Goal: Task Accomplishment & Management: Use online tool/utility

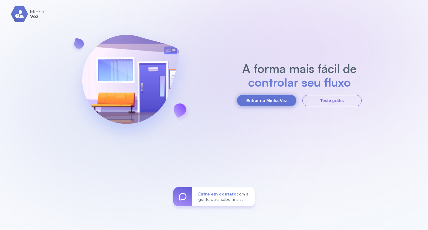
click at [263, 99] on button "Entrar no Minha Vez" at bounding box center [266, 100] width 59 height 11
click at [261, 100] on button "Entrar no Minha Vez" at bounding box center [266, 100] width 59 height 11
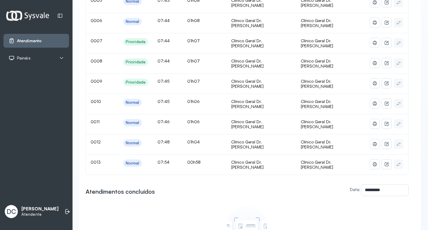
scroll to position [59, 0]
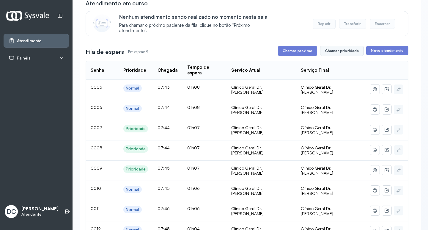
click at [333, 52] on button "Chamar prioridade" at bounding box center [342, 51] width 44 height 10
click at [336, 54] on button "Chamar prioridade" at bounding box center [342, 51] width 44 height 10
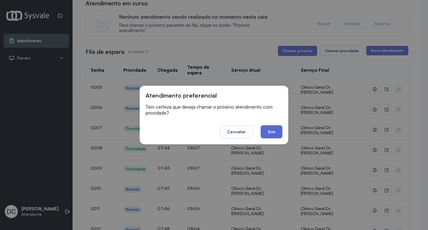
click at [273, 131] on button "Sim" at bounding box center [272, 131] width 22 height 13
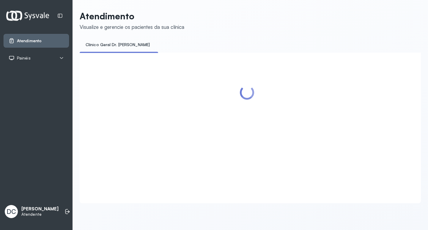
scroll to position [0, 0]
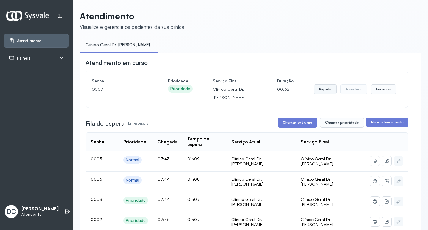
click at [324, 88] on button "Repetir" at bounding box center [325, 89] width 23 height 10
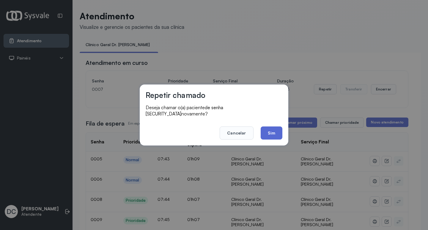
click at [272, 131] on button "Sim" at bounding box center [272, 132] width 22 height 13
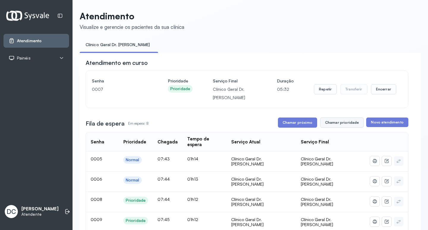
click at [337, 128] on button "Chamar prioridade" at bounding box center [342, 122] width 44 height 10
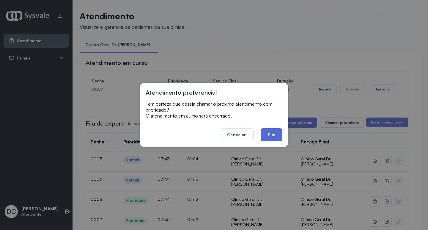
click at [273, 135] on button "Sim" at bounding box center [272, 134] width 22 height 13
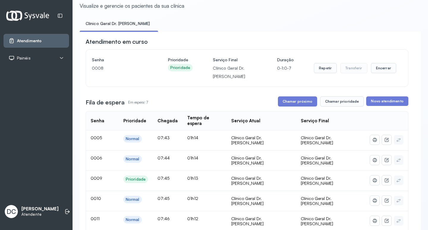
scroll to position [30, 0]
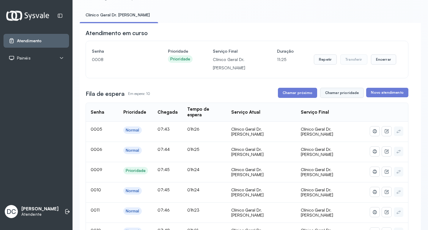
click at [348, 95] on button "Chamar prioridade" at bounding box center [342, 93] width 44 height 10
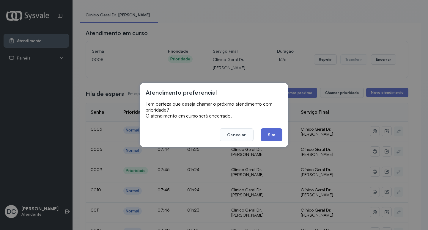
click at [276, 134] on button "Sim" at bounding box center [272, 134] width 22 height 13
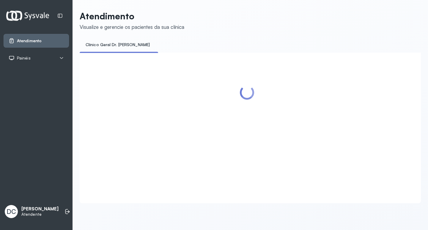
scroll to position [0, 0]
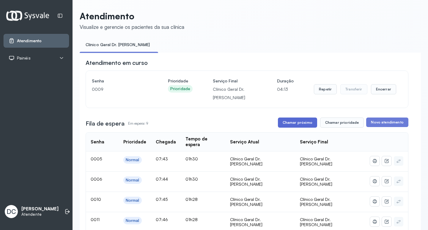
click at [295, 122] on button "Chamar próximo" at bounding box center [297, 122] width 39 height 10
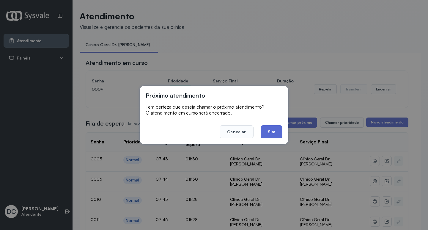
click at [277, 134] on button "Sim" at bounding box center [272, 131] width 22 height 13
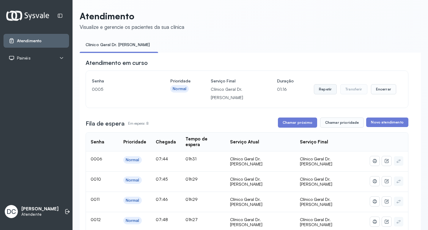
click at [324, 93] on button "Repetir" at bounding box center [325, 89] width 23 height 10
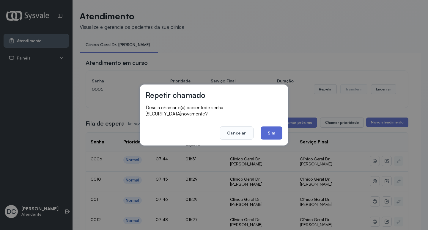
click at [262, 132] on button "Sim" at bounding box center [272, 132] width 22 height 13
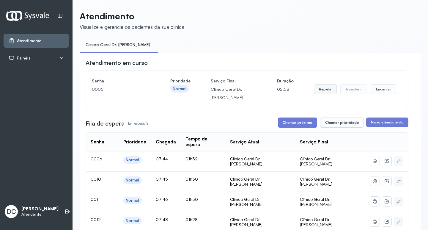
click at [324, 90] on button "Repetir" at bounding box center [325, 89] width 23 height 10
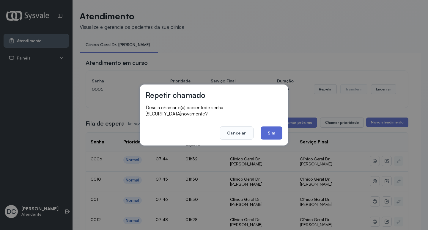
click at [276, 131] on button "Sim" at bounding box center [272, 132] width 22 height 13
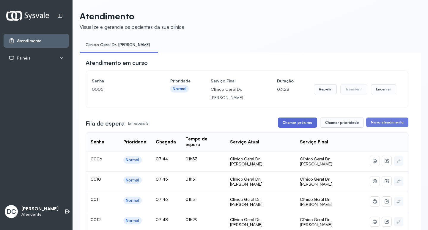
click at [290, 124] on button "Chamar próximo" at bounding box center [297, 122] width 39 height 10
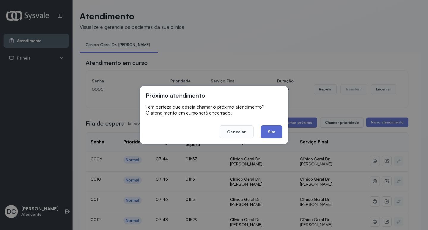
click at [267, 133] on button "Sim" at bounding box center [272, 131] width 22 height 13
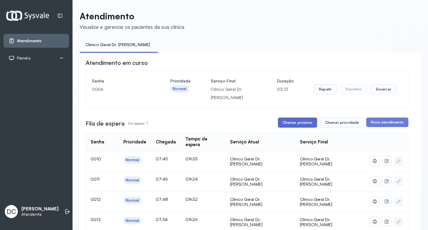
click at [288, 121] on button "Chamar próximo" at bounding box center [297, 122] width 39 height 10
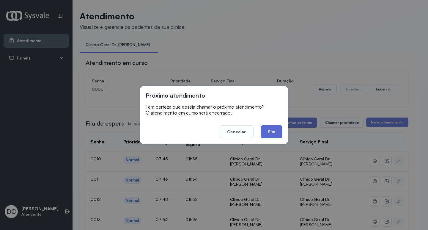
click at [278, 131] on button "Sim" at bounding box center [272, 131] width 22 height 13
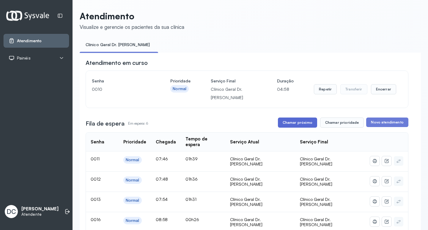
click at [308, 125] on button "Chamar próximo" at bounding box center [297, 122] width 39 height 10
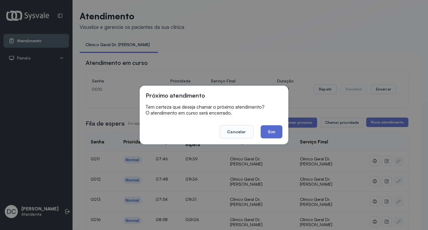
click at [272, 134] on button "Sim" at bounding box center [272, 131] width 22 height 13
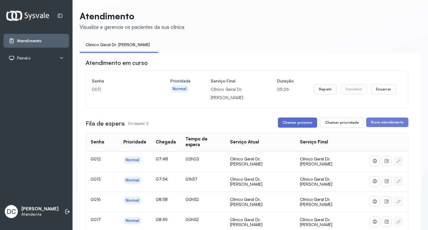
click at [313, 123] on button "Chamar próximo" at bounding box center [297, 122] width 39 height 10
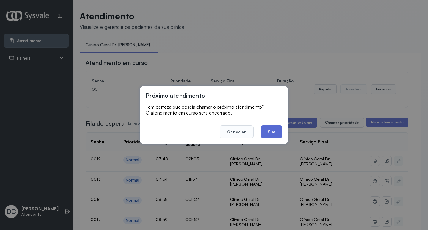
click at [266, 131] on button "Sim" at bounding box center [272, 131] width 22 height 13
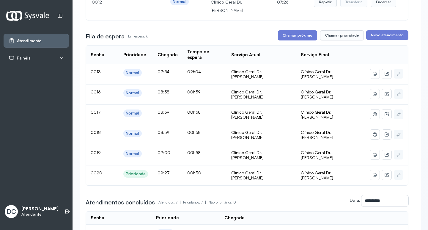
scroll to position [89, 0]
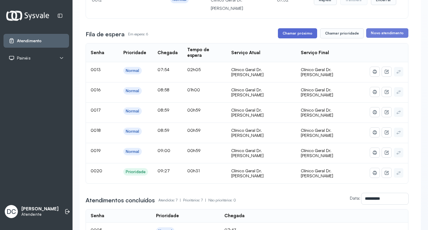
click at [296, 35] on button "Chamar próximo" at bounding box center [297, 33] width 39 height 10
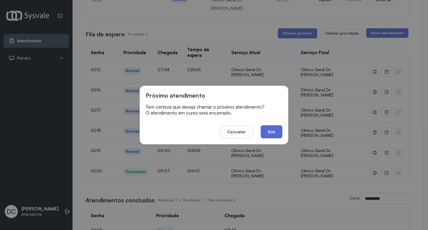
click at [271, 129] on button "Sim" at bounding box center [272, 131] width 22 height 13
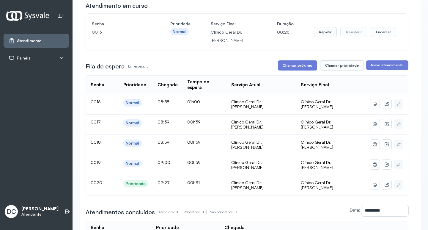
scroll to position [59, 0]
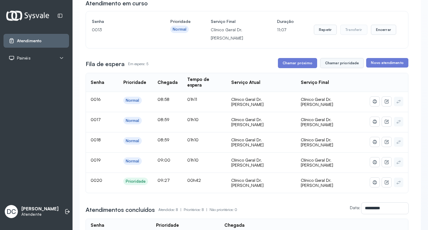
click at [335, 63] on button "Chamar prioridade" at bounding box center [342, 63] width 44 height 10
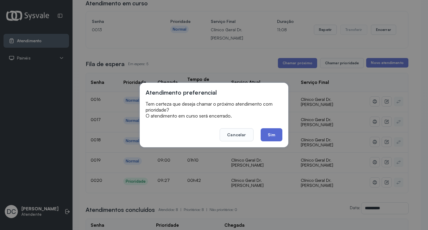
click at [273, 135] on button "Sim" at bounding box center [272, 134] width 22 height 13
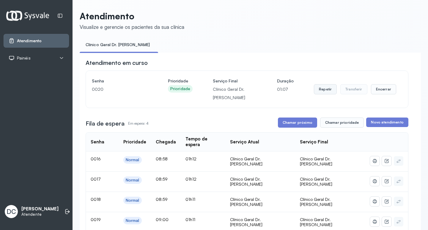
click at [326, 92] on button "Repetir" at bounding box center [325, 89] width 23 height 10
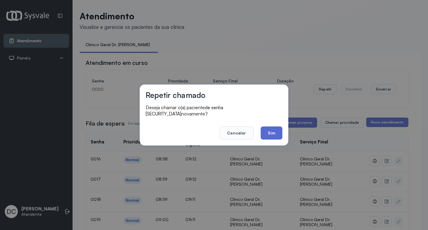
click at [278, 126] on button "Sim" at bounding box center [272, 132] width 22 height 13
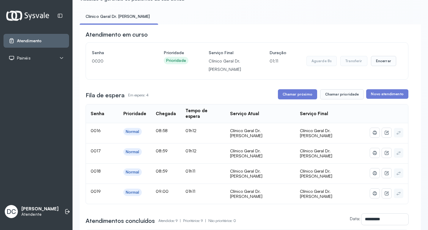
scroll to position [59, 0]
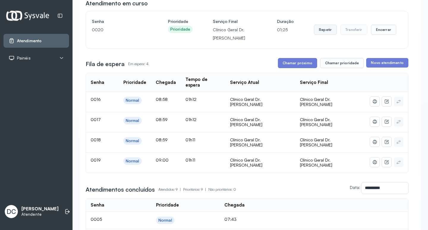
click at [321, 33] on button "Repetir" at bounding box center [325, 30] width 23 height 10
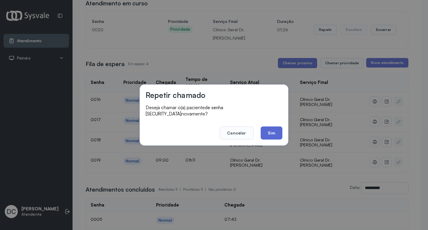
click at [282, 129] on button "Sim" at bounding box center [272, 132] width 22 height 13
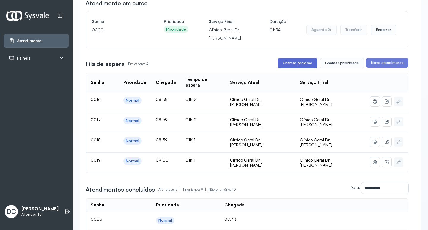
click at [306, 65] on button "Chamar próximo" at bounding box center [297, 63] width 39 height 10
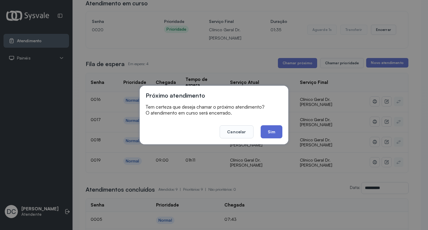
click at [275, 133] on button "Sim" at bounding box center [272, 131] width 22 height 13
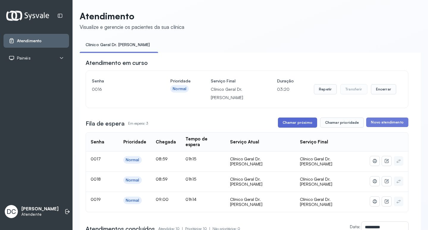
click at [306, 124] on button "Chamar próximo" at bounding box center [297, 122] width 39 height 10
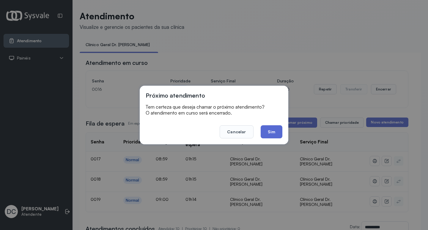
click at [277, 138] on button "Sim" at bounding box center [272, 131] width 22 height 13
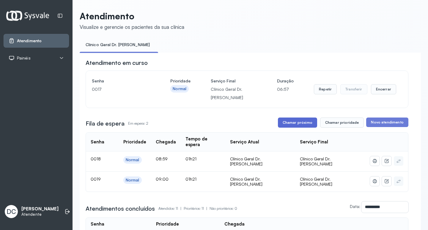
click at [309, 125] on button "Chamar próximo" at bounding box center [297, 122] width 39 height 10
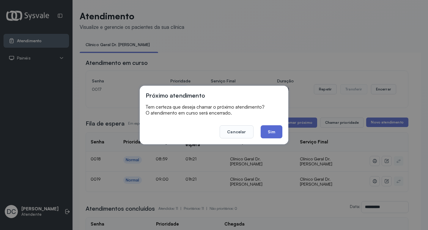
click at [269, 128] on button "Sim" at bounding box center [272, 131] width 22 height 13
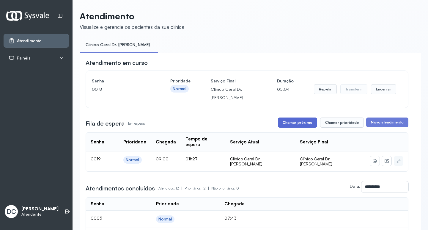
click at [286, 125] on button "Chamar próximo" at bounding box center [297, 122] width 39 height 10
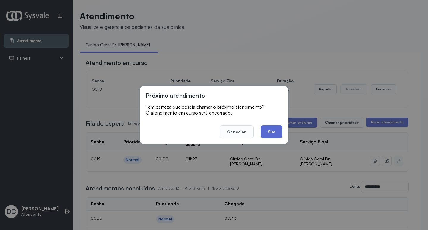
click at [277, 131] on button "Sim" at bounding box center [272, 131] width 22 height 13
